Goal: Task Accomplishment & Management: Manage account settings

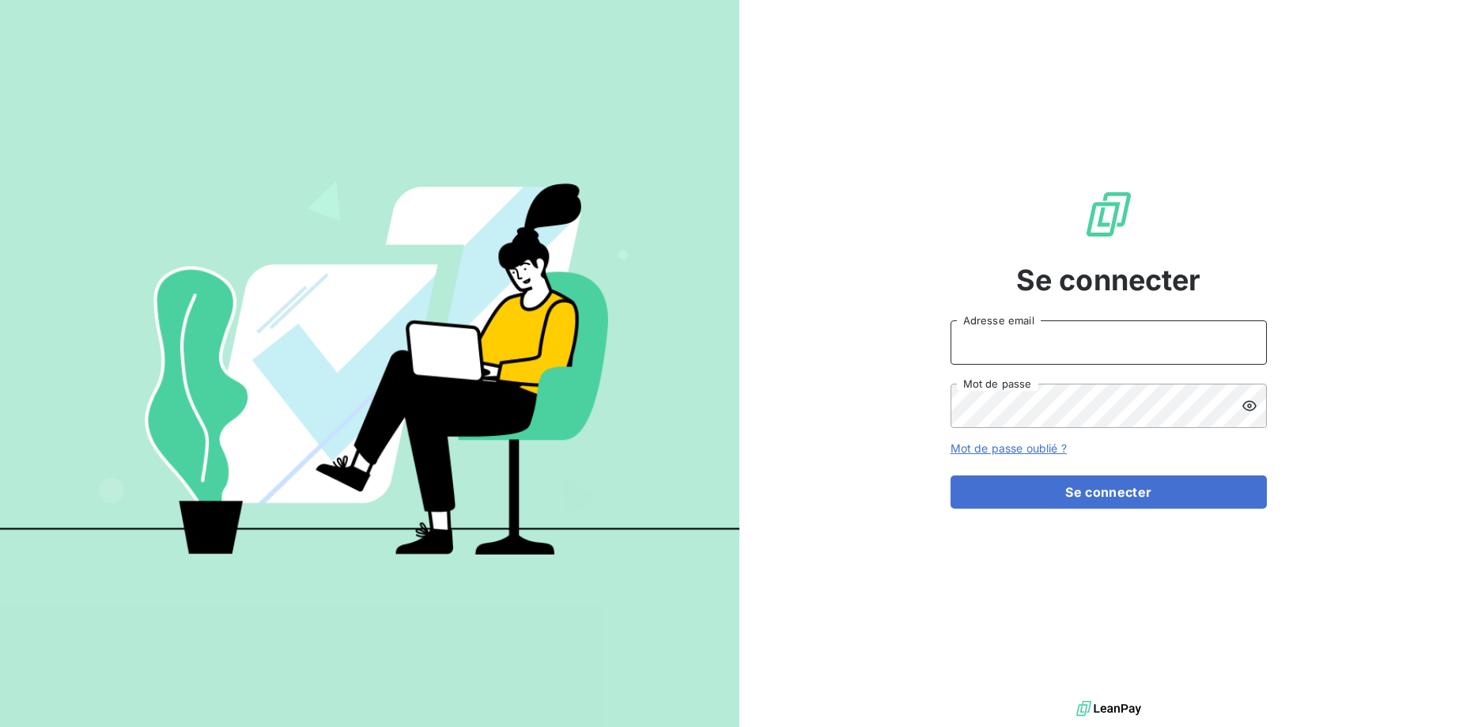
click at [1053, 342] on input "Adresse email" at bounding box center [1109, 342] width 316 height 44
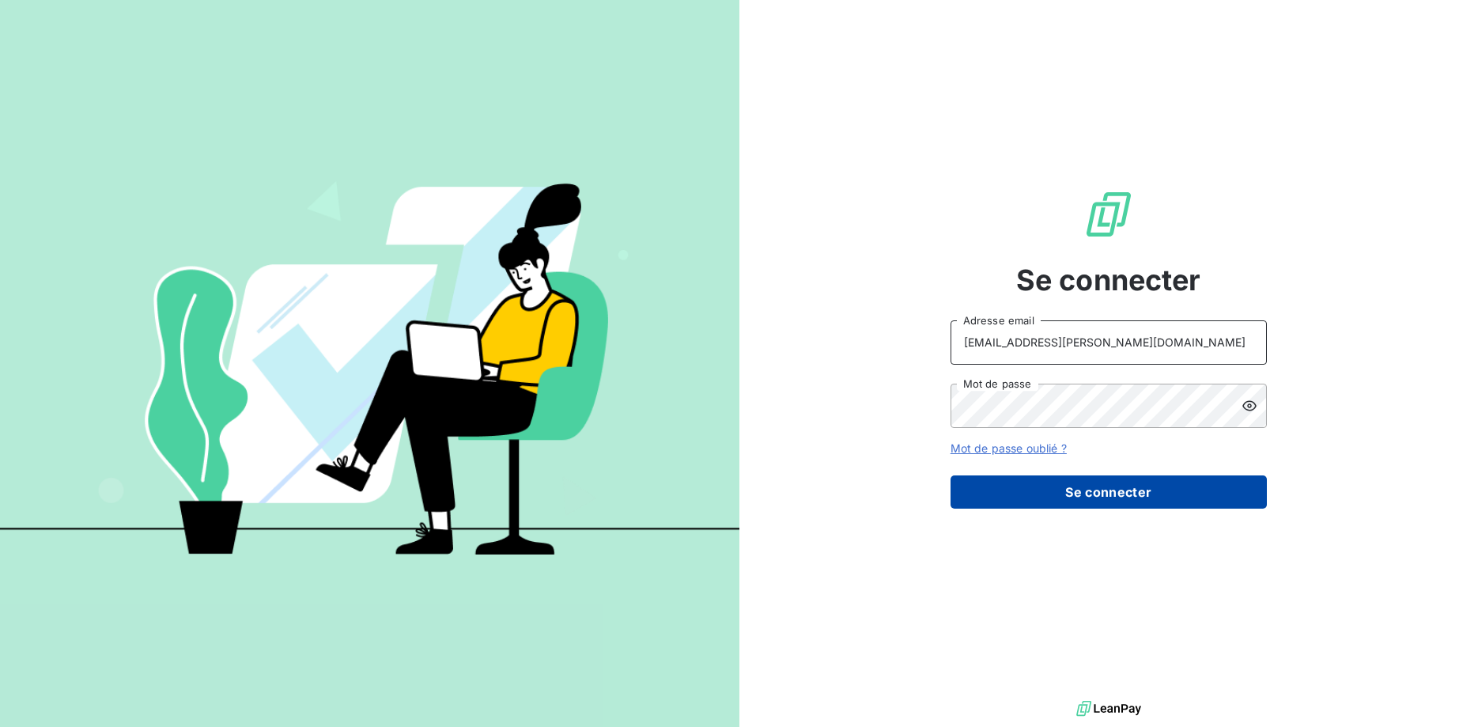
type input "christelle.lamare@uba.paris"
click at [1064, 491] on button "Se connecter" at bounding box center [1109, 491] width 316 height 33
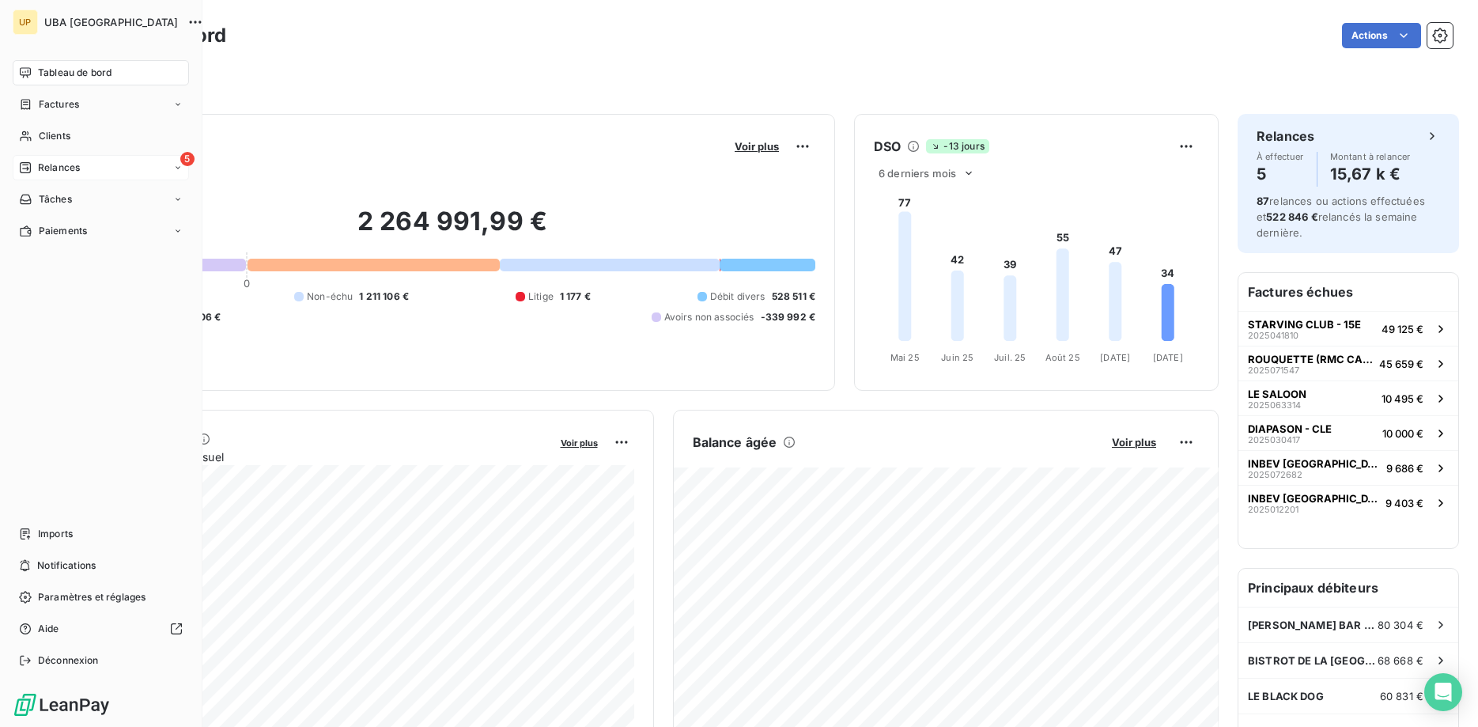
click at [59, 166] on span "Relances" at bounding box center [59, 168] width 42 height 14
click at [74, 193] on span "À effectuer" at bounding box center [63, 199] width 51 height 14
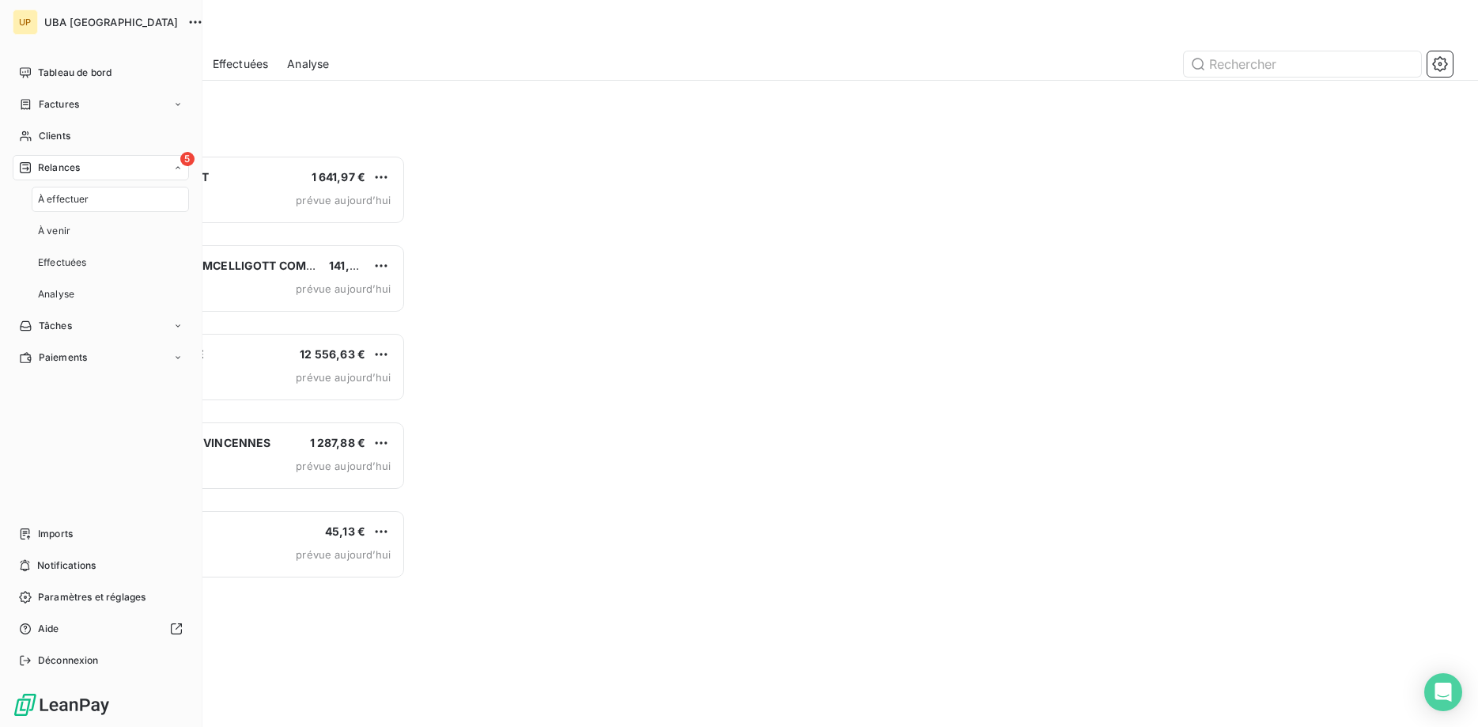
scroll to position [572, 331]
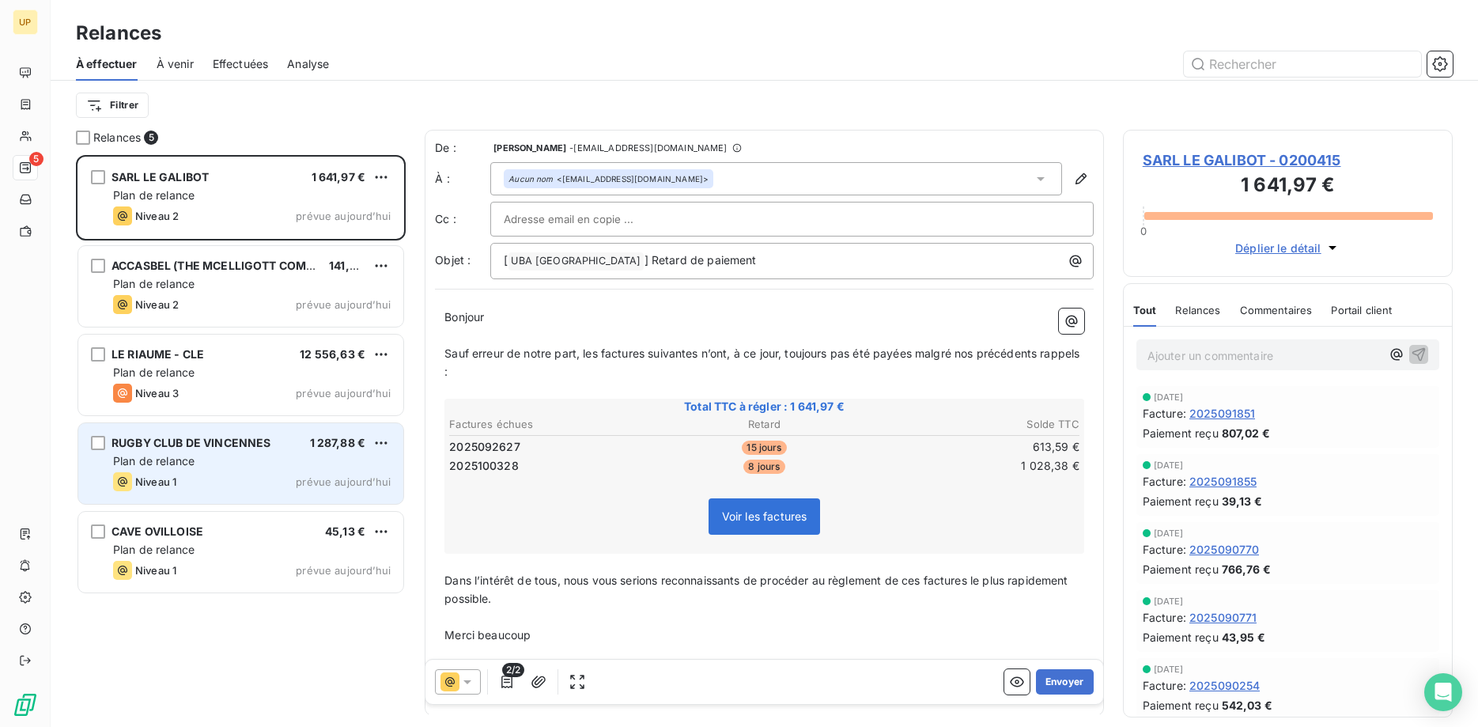
click at [306, 482] on span "prévue aujourd’hui" at bounding box center [343, 481] width 95 height 13
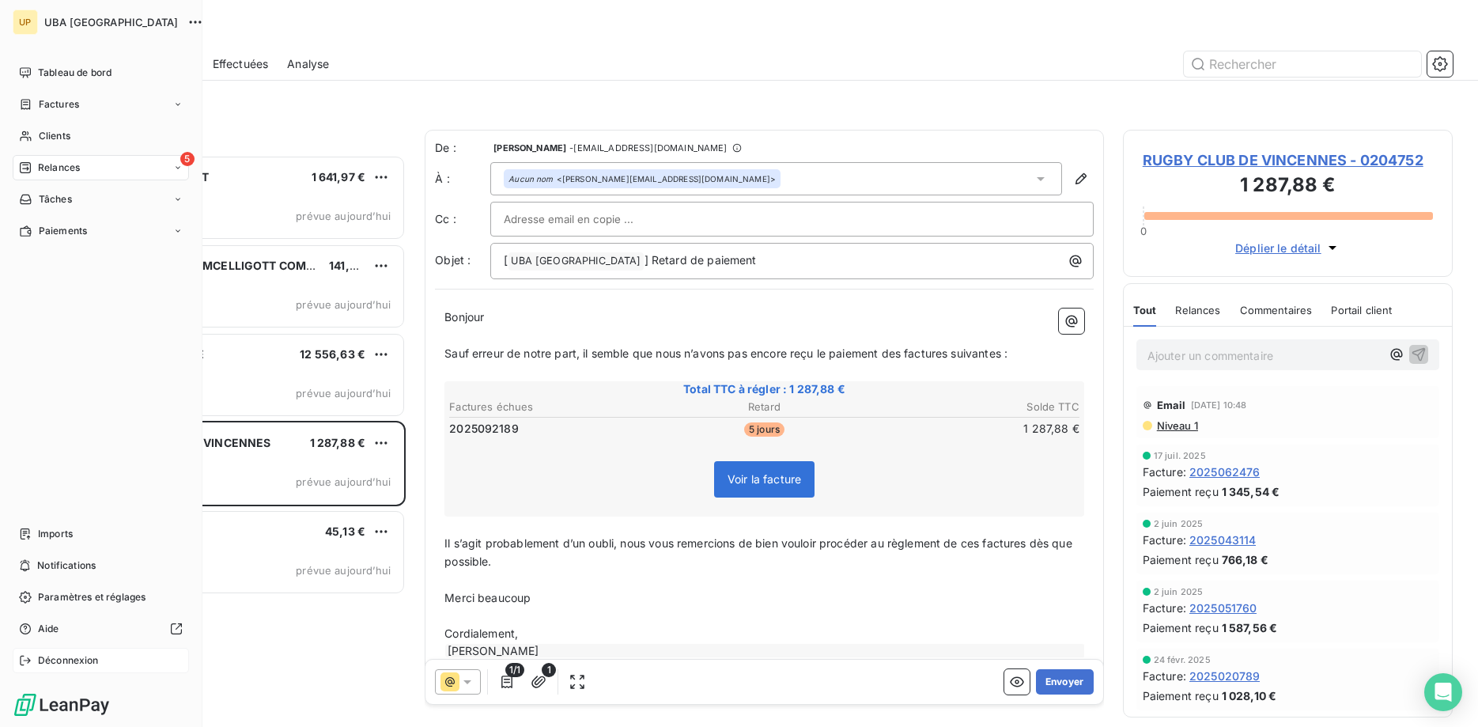
click at [51, 656] on span "Déconnexion" at bounding box center [68, 660] width 61 height 14
